Goal: Task Accomplishment & Management: Complete application form

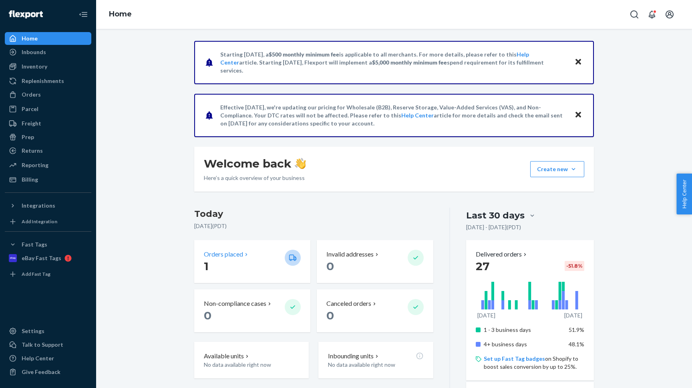
click at [264, 271] on p "1" at bounding box center [241, 266] width 74 height 14
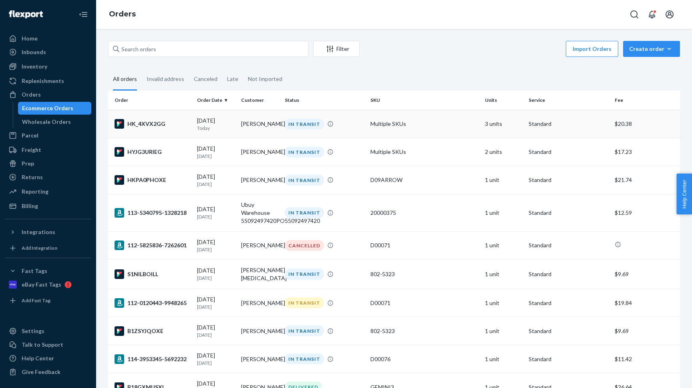
click at [177, 119] on div "HK_4XVX2GG" at bounding box center [152, 124] width 76 height 10
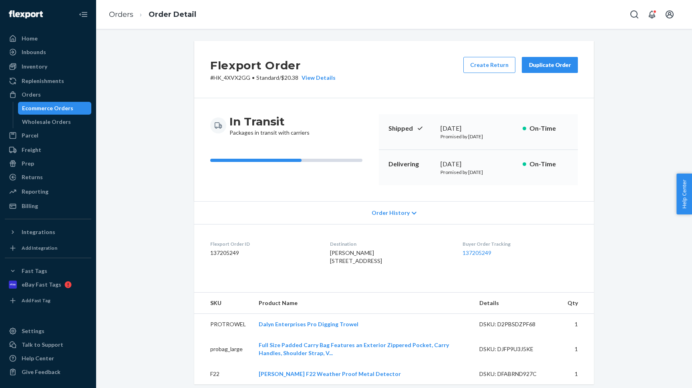
click at [550, 63] on div "Duplicate Order" at bounding box center [549, 65] width 42 height 8
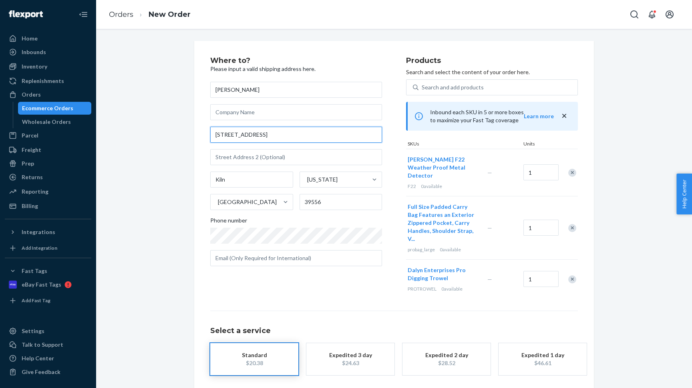
click at [234, 130] on input "[STREET_ADDRESS]" at bounding box center [296, 135] width 172 height 16
paste input "[STREET_ADDRESS] VISITOR CODE 114382 ENTER [GEOGRAPHIC_DATA]"
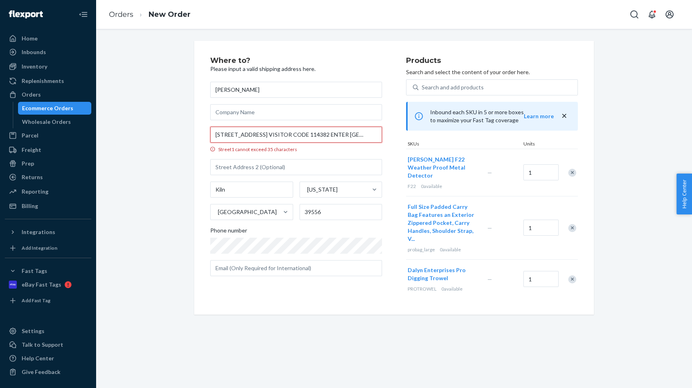
scroll to position [0, 66]
drag, startPoint x: 229, startPoint y: 134, endPoint x: 304, endPoint y: 134, distance: 74.9
click at [304, 134] on input "[STREET_ADDRESS] VISITOR CODE 114382 ENTER [GEOGRAPHIC_DATA]" at bounding box center [296, 135] width 172 height 16
drag, startPoint x: 227, startPoint y: 135, endPoint x: 304, endPoint y: 135, distance: 76.5
click at [304, 135] on input "[STREET_ADDRESS] VISITOR CODE 114382 ENTER [GEOGRAPHIC_DATA]" at bounding box center [296, 135] width 172 height 16
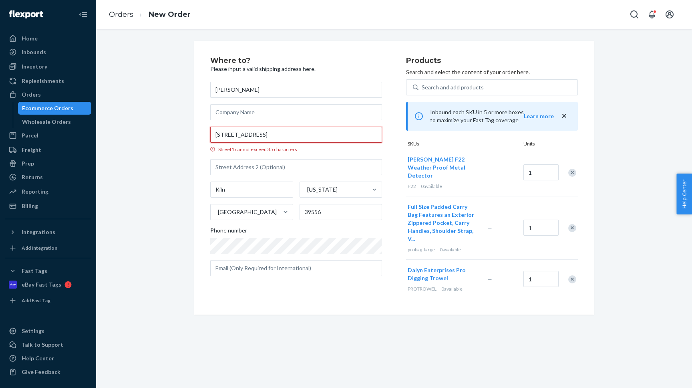
scroll to position [0, 0]
type input "[STREET_ADDRESS]"
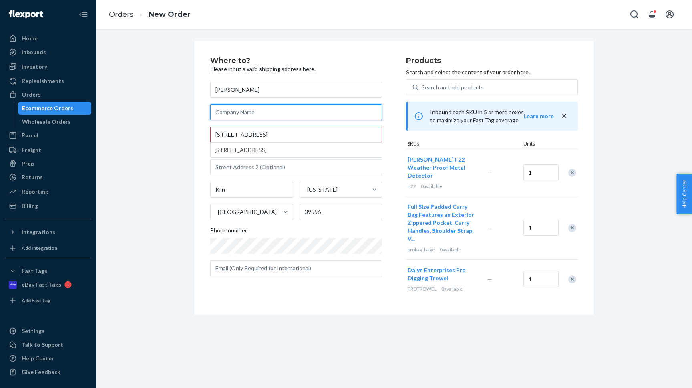
click at [247, 114] on input "text" at bounding box center [296, 112] width 172 height 16
paste input "VISITOR CODE 114382 ENTER"
type input "VISITOR CODE 114382 ENTER"
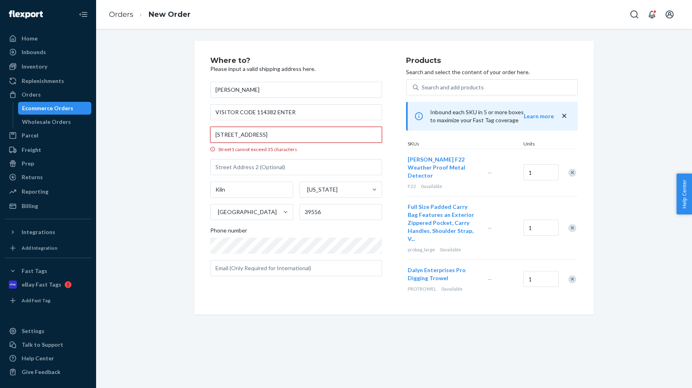
click at [251, 133] on input "[STREET_ADDRESS]" at bounding box center [296, 135] width 172 height 16
click at [271, 135] on input "[STREET_ADDRESS]" at bounding box center [296, 135] width 172 height 16
type input "[STREET_ADDRESS]"
type input "405"
type input "Boca Raton"
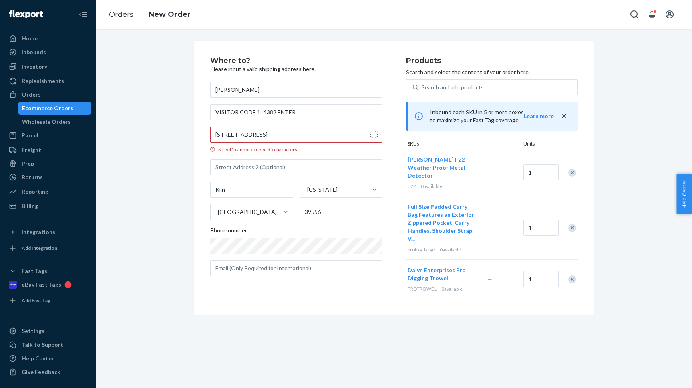
type input "33432"
type input "800 E Camino Real"
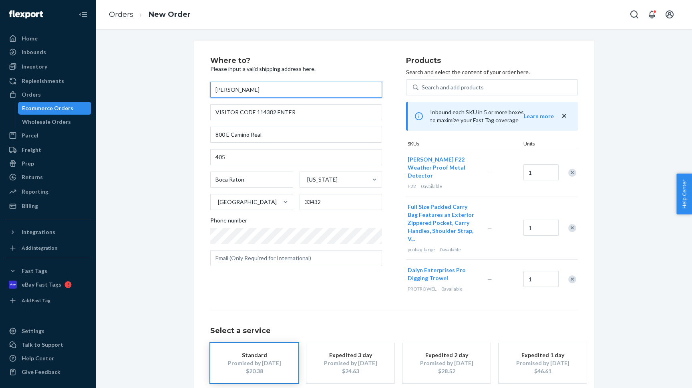
drag, startPoint x: 251, startPoint y: 92, endPoint x: 194, endPoint y: 92, distance: 57.2
click at [210, 92] on input "[PERSON_NAME]" at bounding box center [296, 90] width 172 height 16
paste input "dam Glass"
type input "[PERSON_NAME]"
click at [189, 229] on div "Where to? Please input a valid shipping address here. [PERSON_NAME] VISITOR COD…" at bounding box center [394, 236] width 412 height 390
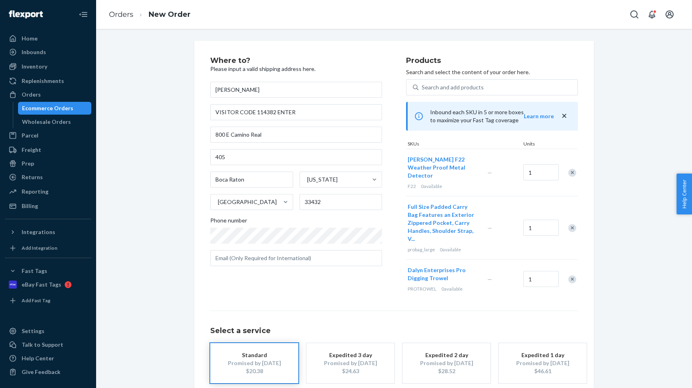
scroll to position [25, 0]
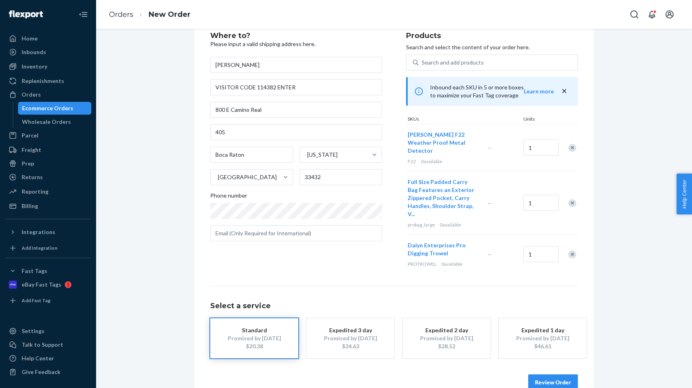
click at [534, 374] on button "Review Order" at bounding box center [553, 382] width 50 height 16
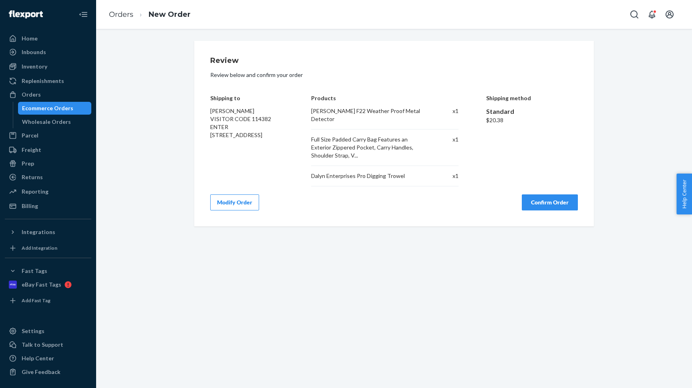
scroll to position [0, 0]
click at [549, 194] on button "Confirm Order" at bounding box center [550, 202] width 56 height 16
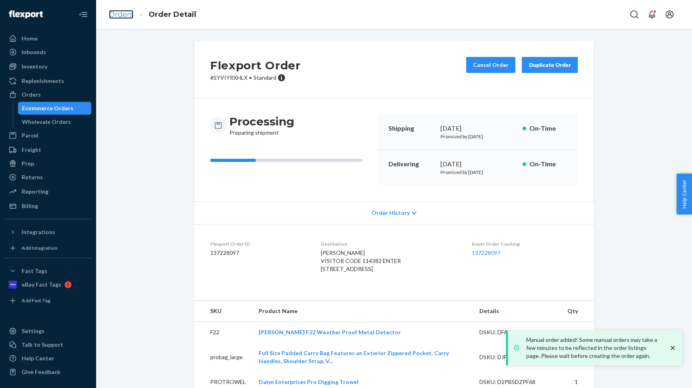
click at [124, 12] on link "Orders" at bounding box center [121, 14] width 24 height 9
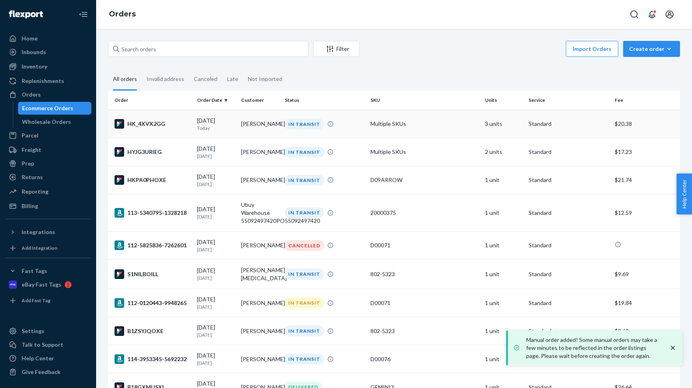
click at [179, 115] on td "HK_4XVX2GG" at bounding box center [151, 124] width 86 height 28
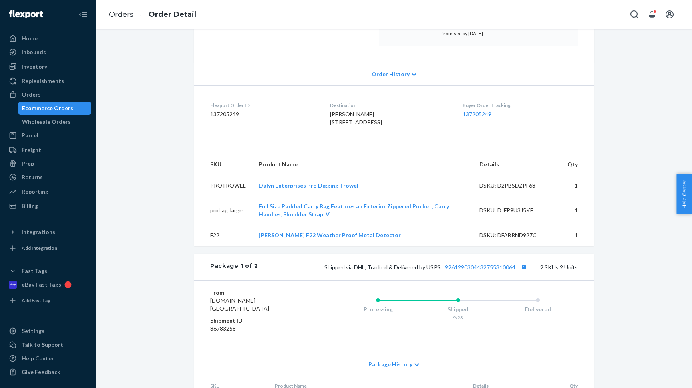
scroll to position [246, 0]
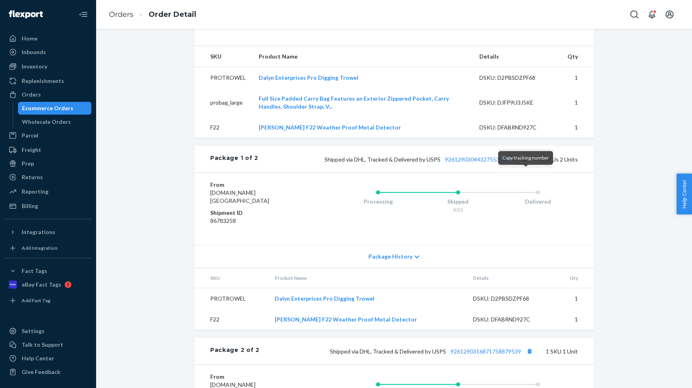
click at [523, 164] on button "Copy tracking number" at bounding box center [523, 159] width 10 height 10
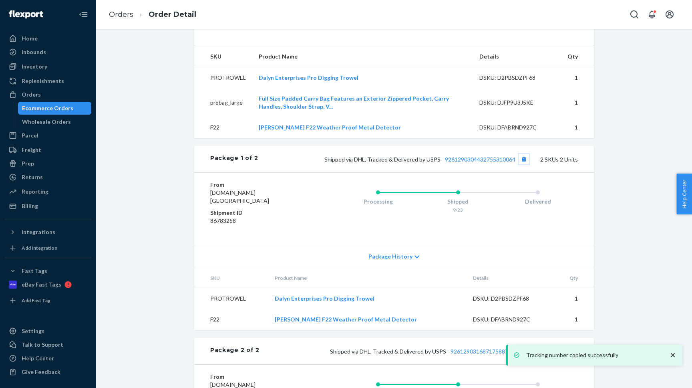
scroll to position [393, 0]
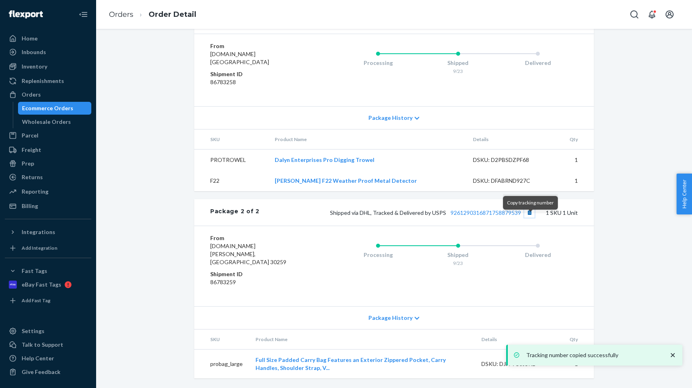
click at [530, 217] on button "Copy tracking number" at bounding box center [529, 212] width 10 height 10
